Goal: Information Seeking & Learning: Learn about a topic

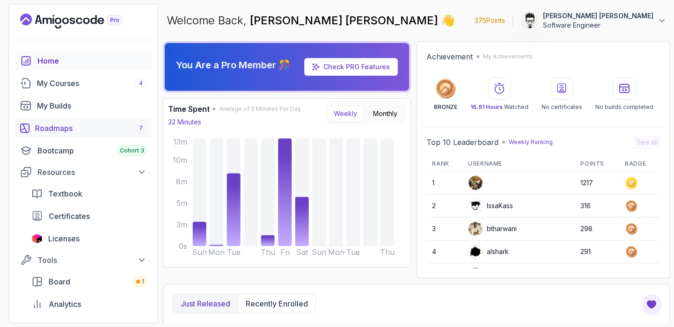
click at [49, 129] on div "Roadmaps 7" at bounding box center [90, 128] width 111 height 11
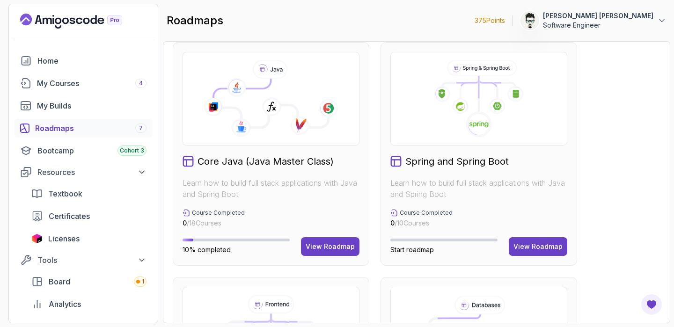
scroll to position [243, 0]
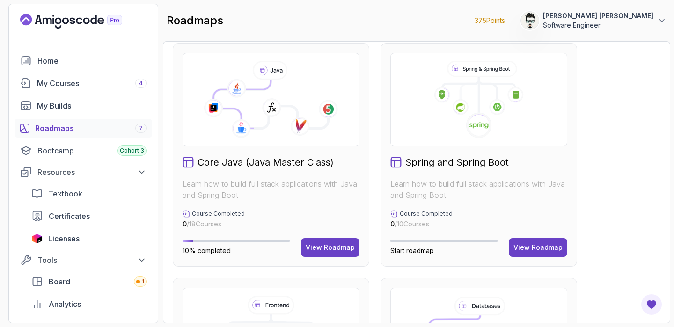
click at [296, 94] on icon at bounding box center [270, 104] width 115 height 49
click at [310, 243] on div "View Roadmap" at bounding box center [330, 247] width 49 height 9
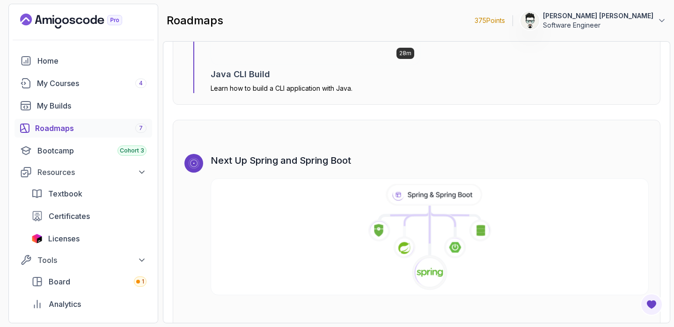
scroll to position [5913, 0]
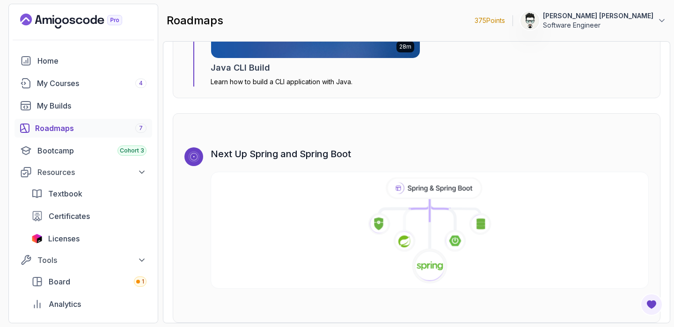
click at [385, 213] on icon at bounding box center [379, 224] width 22 height 22
